Goal: Browse casually

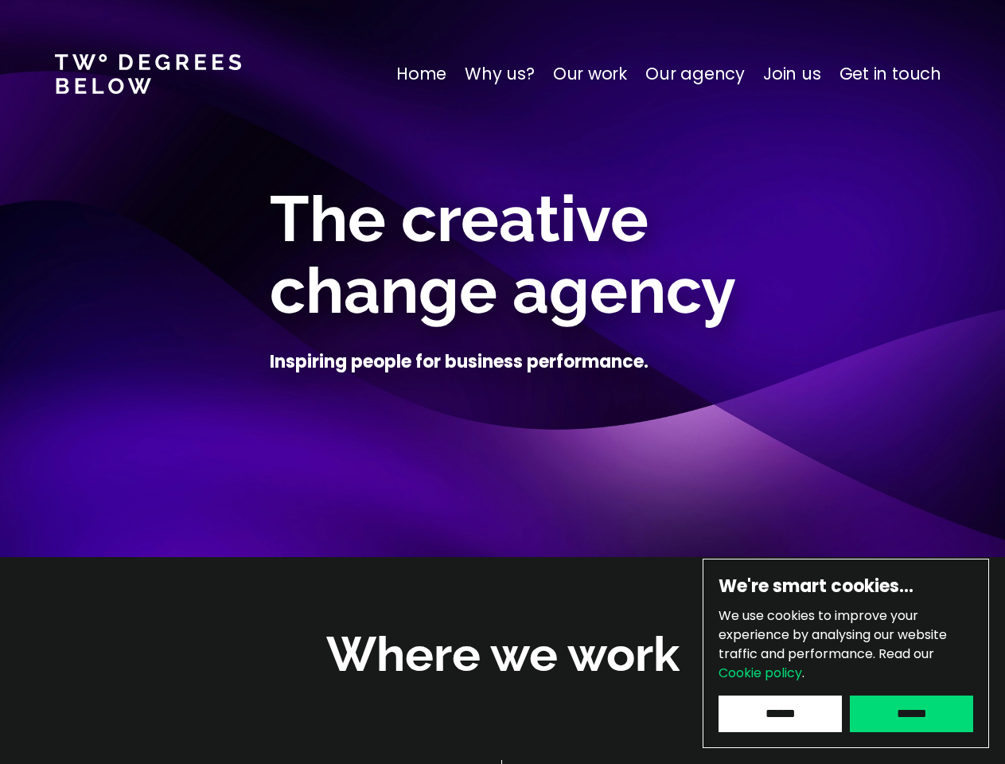
click at [502, 382] on div at bounding box center [502, 402] width 693 height 40
